Goal: Task Accomplishment & Management: Use online tool/utility

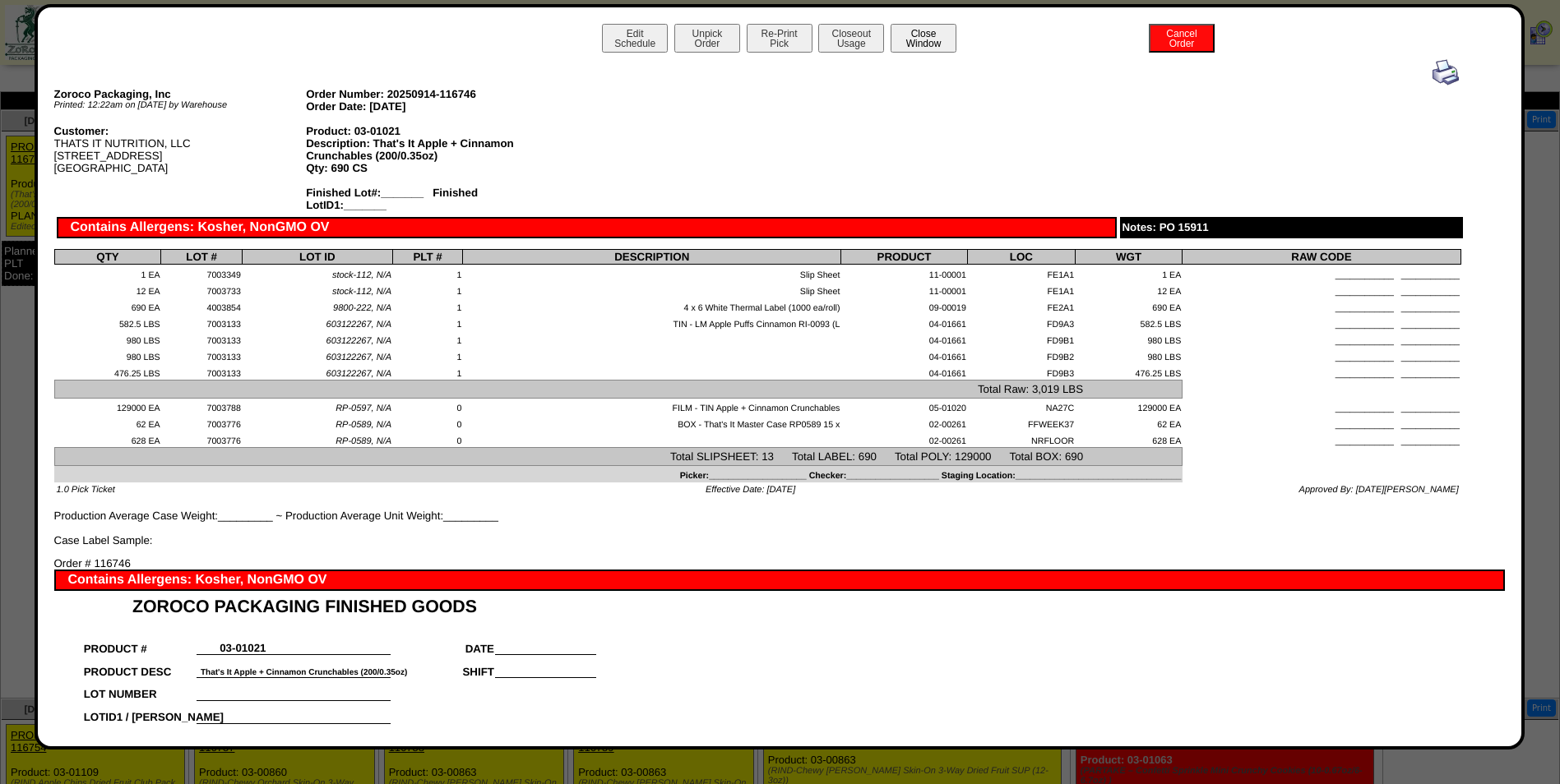
click at [919, 40] on button "Close Window" at bounding box center [922, 37] width 66 height 28
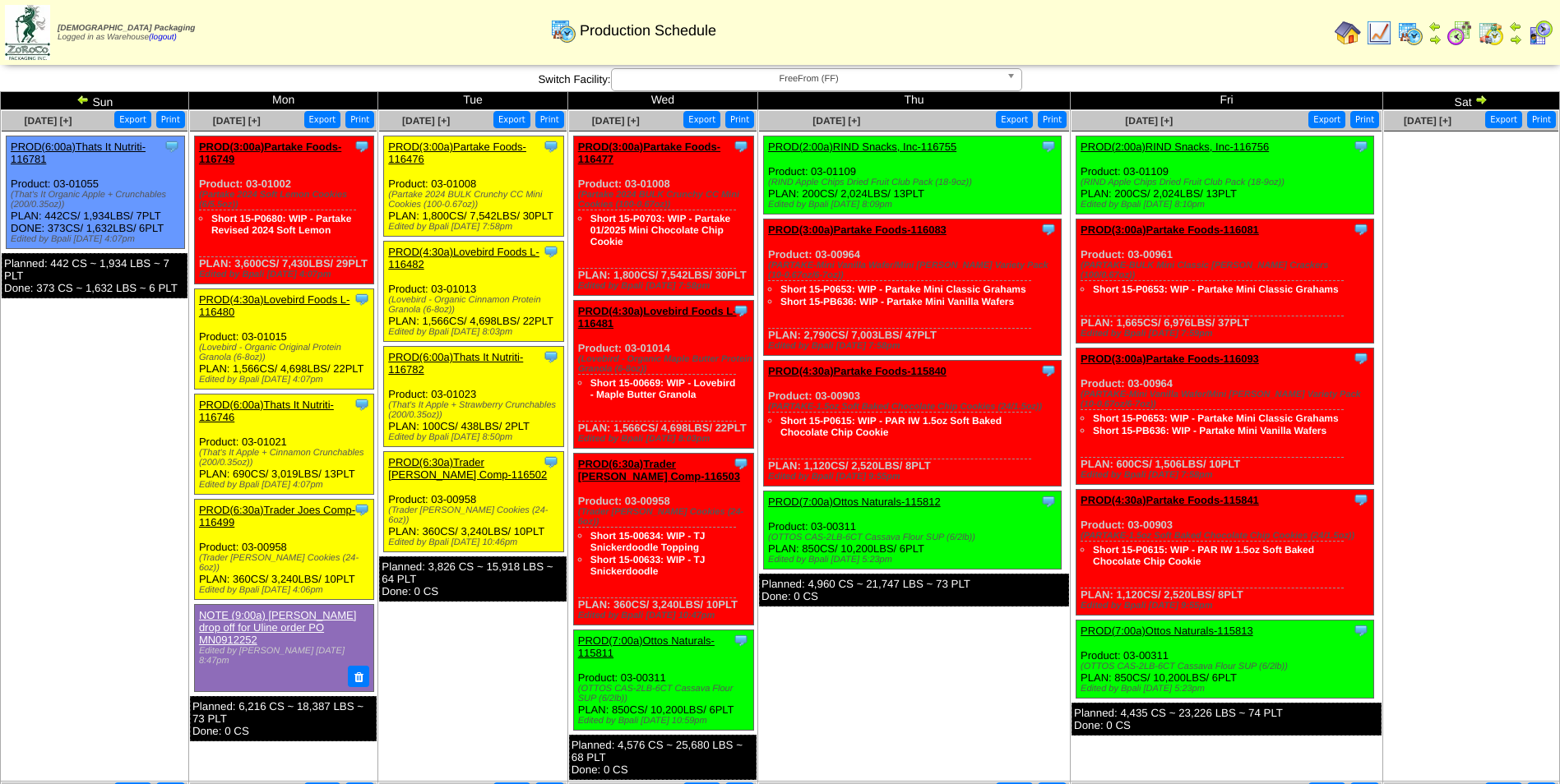
click at [472, 147] on link "PROD(3:00a)Partake Foods-116476" at bounding box center [457, 152] width 138 height 24
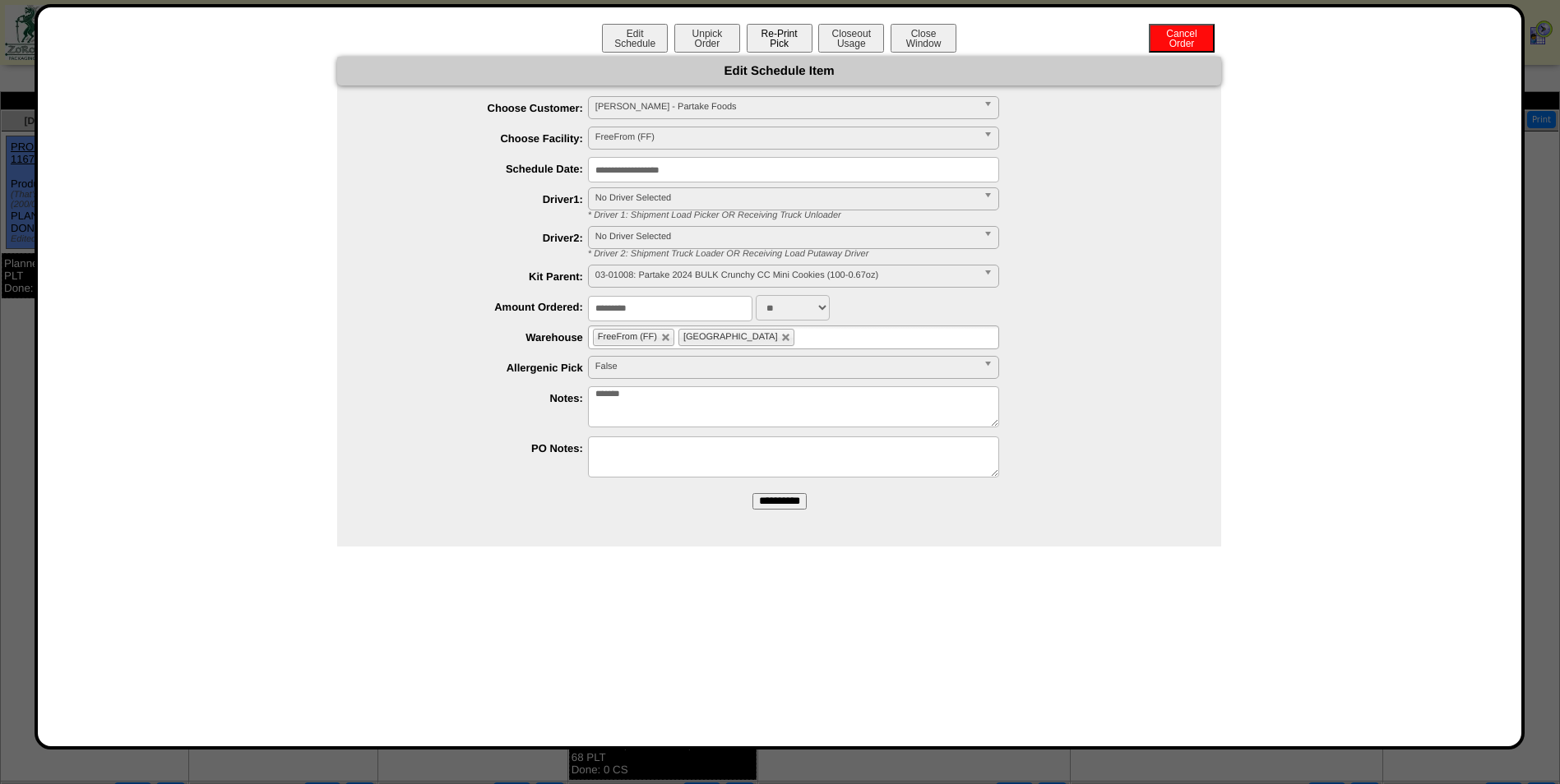
click at [779, 33] on button "Re-Print Pick" at bounding box center [779, 37] width 66 height 28
